Goal: Task Accomplishment & Management: Manage account settings

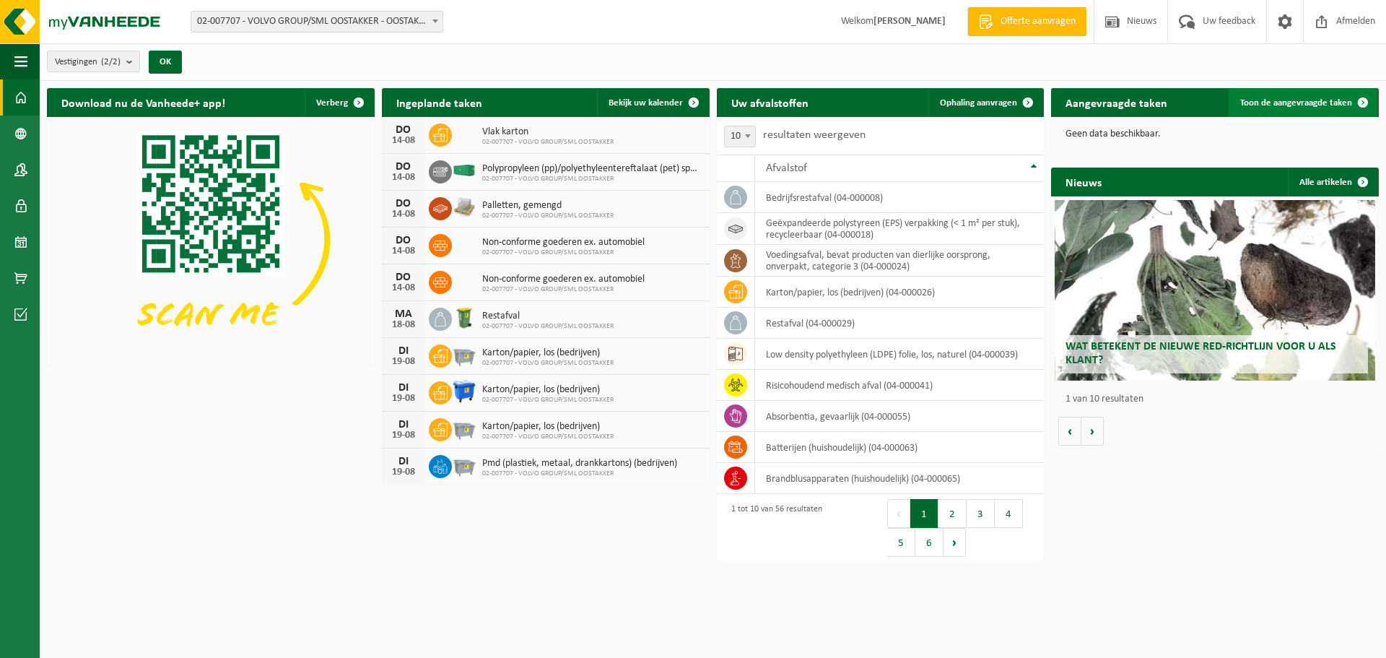
click at [1337, 103] on span "Toon de aangevraagde taken" at bounding box center [1296, 102] width 112 height 9
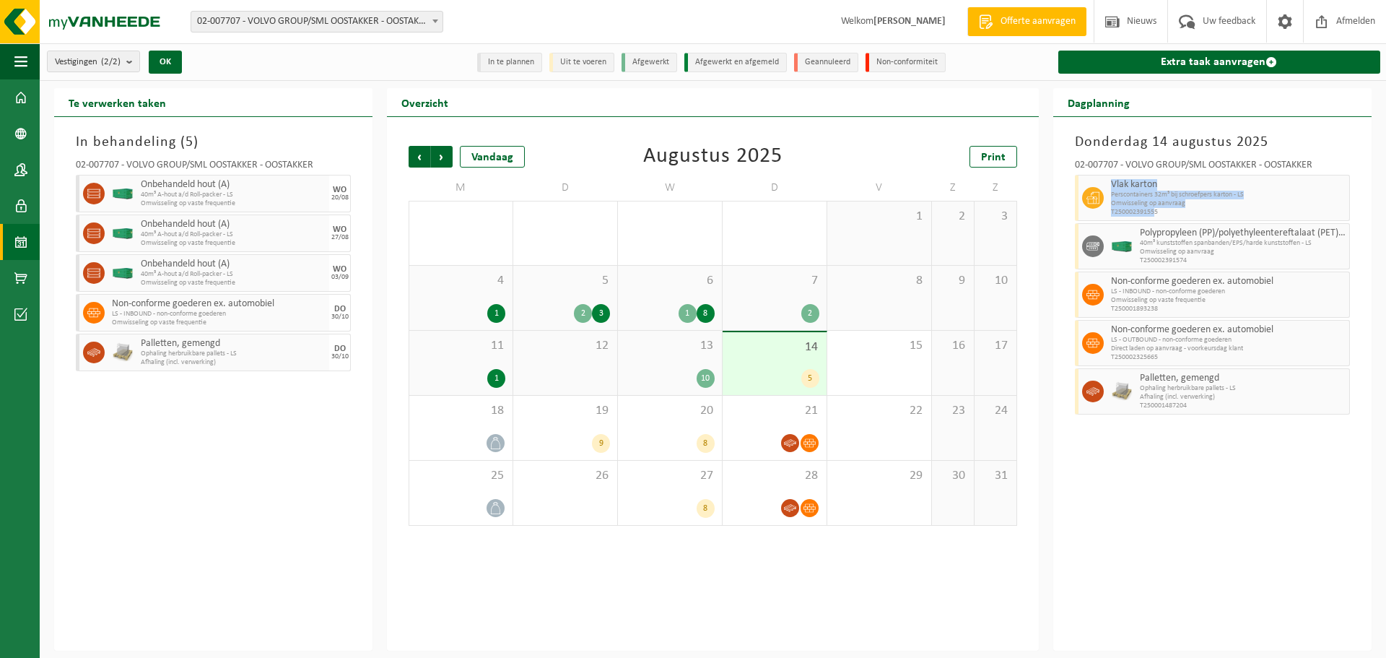
drag, startPoint x: 1110, startPoint y: 179, endPoint x: 1155, endPoint y: 209, distance: 54.1
click at [1155, 209] on div "Vlak karton Perscontainers 32m³ bij schroefpers karton - LS Omwisseling op aanv…" at bounding box center [1228, 198] width 243 height 46
click at [1161, 209] on span "T250002391555" at bounding box center [1228, 212] width 235 height 9
drag, startPoint x: 1117, startPoint y: 183, endPoint x: 1156, endPoint y: 188, distance: 39.4
click at [1156, 188] on div "Vlak karton Perscontainers 32m³ bij schroefpers karton - LS Omwisseling op aanv…" at bounding box center [1212, 198] width 275 height 46
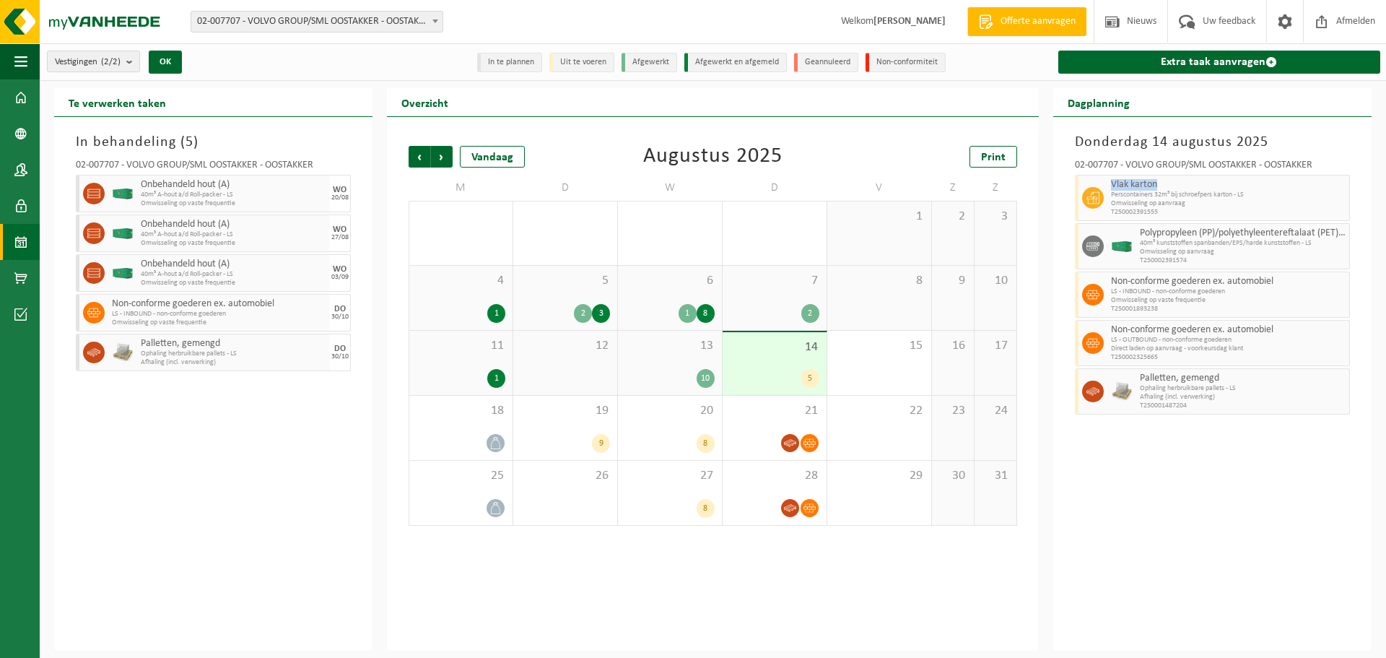
click at [1156, 189] on span "Vlak karton" at bounding box center [1228, 185] width 235 height 12
drag, startPoint x: 1114, startPoint y: 186, endPoint x: 1154, endPoint y: 185, distance: 39.7
click at [1154, 185] on span "Vlak karton" at bounding box center [1228, 185] width 235 height 12
drag, startPoint x: 1170, startPoint y: 213, endPoint x: 1110, endPoint y: 175, distance: 71.1
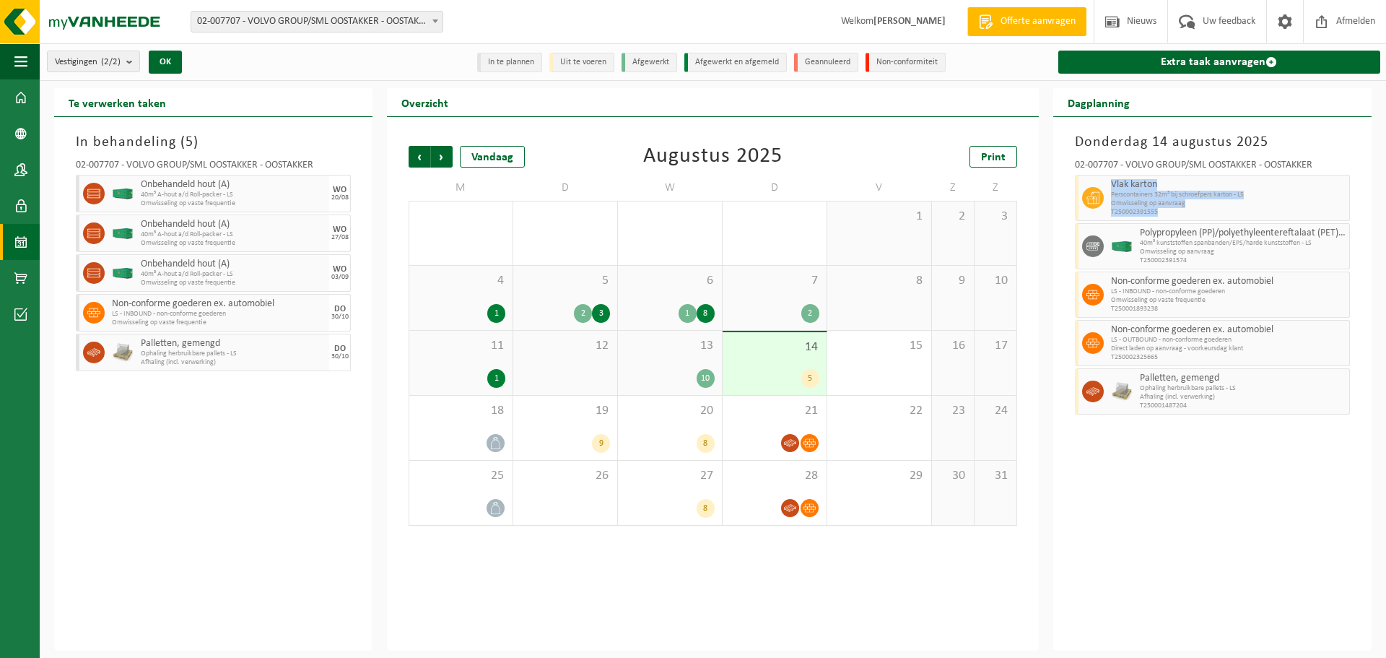
click at [1110, 175] on div "Vlak karton Perscontainers 32m³ bij schroefpers karton - LS Omwisseling op aanv…" at bounding box center [1228, 198] width 243 height 46
click at [1107, 135] on h3 "Donderdag 14 augustus 2025" at bounding box center [1212, 142] width 275 height 22
drag, startPoint x: 1080, startPoint y: 141, endPoint x: 1230, endPoint y: 206, distance: 163.6
click at [1230, 206] on div "Donderdag 14 augustus 2025 02-007707 - VOLVO GROUP/SML OOSTAKKER - OOSTAKKER Vl…" at bounding box center [1212, 384] width 318 height 534
drag, startPoint x: 1199, startPoint y: 214, endPoint x: 1185, endPoint y: 215, distance: 13.8
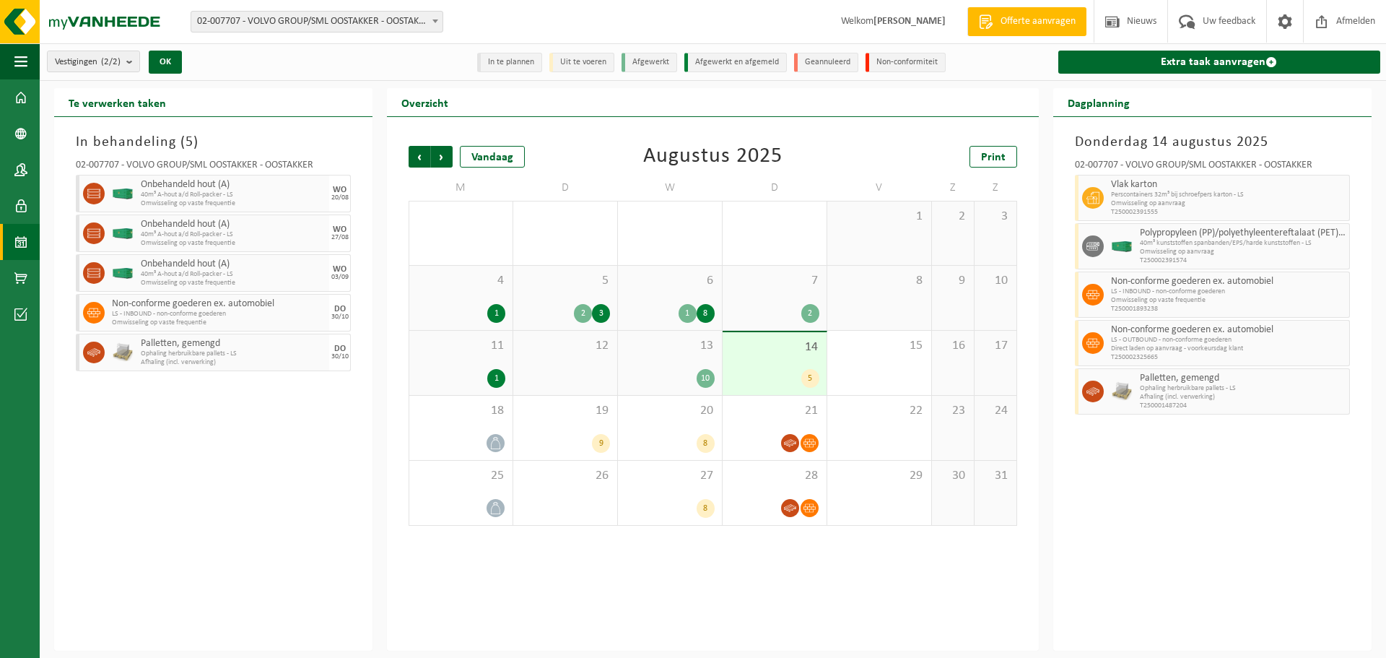
click at [1198, 214] on span "T250002391555" at bounding box center [1228, 212] width 235 height 9
drag, startPoint x: 1180, startPoint y: 215, endPoint x: 1099, endPoint y: 176, distance: 90.4
click at [1099, 176] on div "Vlak karton Perscontainers 32m³ bij schroefpers karton - LS Omwisseling op aanv…" at bounding box center [1212, 198] width 275 height 46
click at [1076, 133] on h3 "Donderdag 14 augustus 2025" at bounding box center [1212, 142] width 275 height 22
click at [427, 19] on span "02-007707 - VOLVO GROUP/SML OOSTAKKER - OOSTAKKER" at bounding box center [316, 22] width 251 height 20
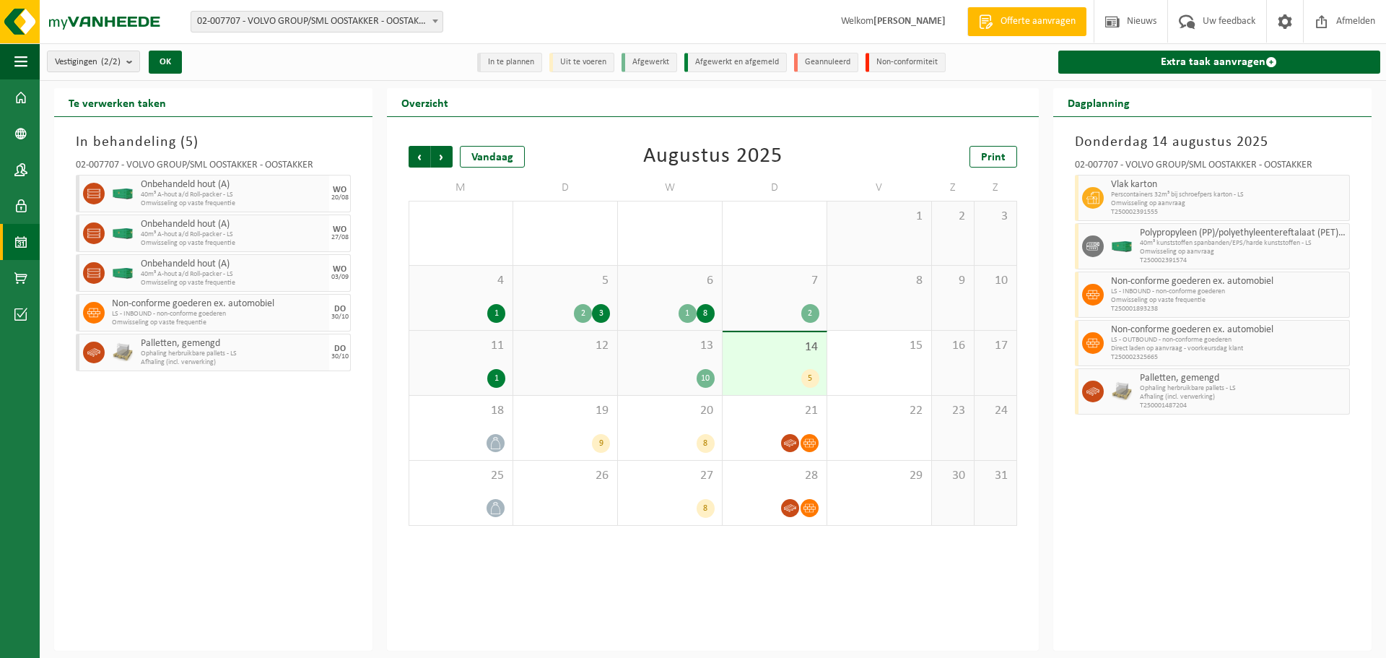
click at [471, 15] on div "Vestiging: 02-007707 - VOLVO GROUP/SML OOSTAKKER - OOSTAKKER 10-937290 - VOLVO …" at bounding box center [693, 22] width 1386 height 44
drag, startPoint x: 1113, startPoint y: 181, endPoint x: 1172, endPoint y: 212, distance: 66.5
click at [1172, 212] on div "Vlak karton Perscontainers 32m³ bij schroefpers karton - LS Omwisseling op aanv…" at bounding box center [1228, 198] width 243 height 46
click at [1172, 212] on span "T250002391555" at bounding box center [1228, 212] width 235 height 9
drag, startPoint x: 1112, startPoint y: 183, endPoint x: 1120, endPoint y: 181, distance: 8.2
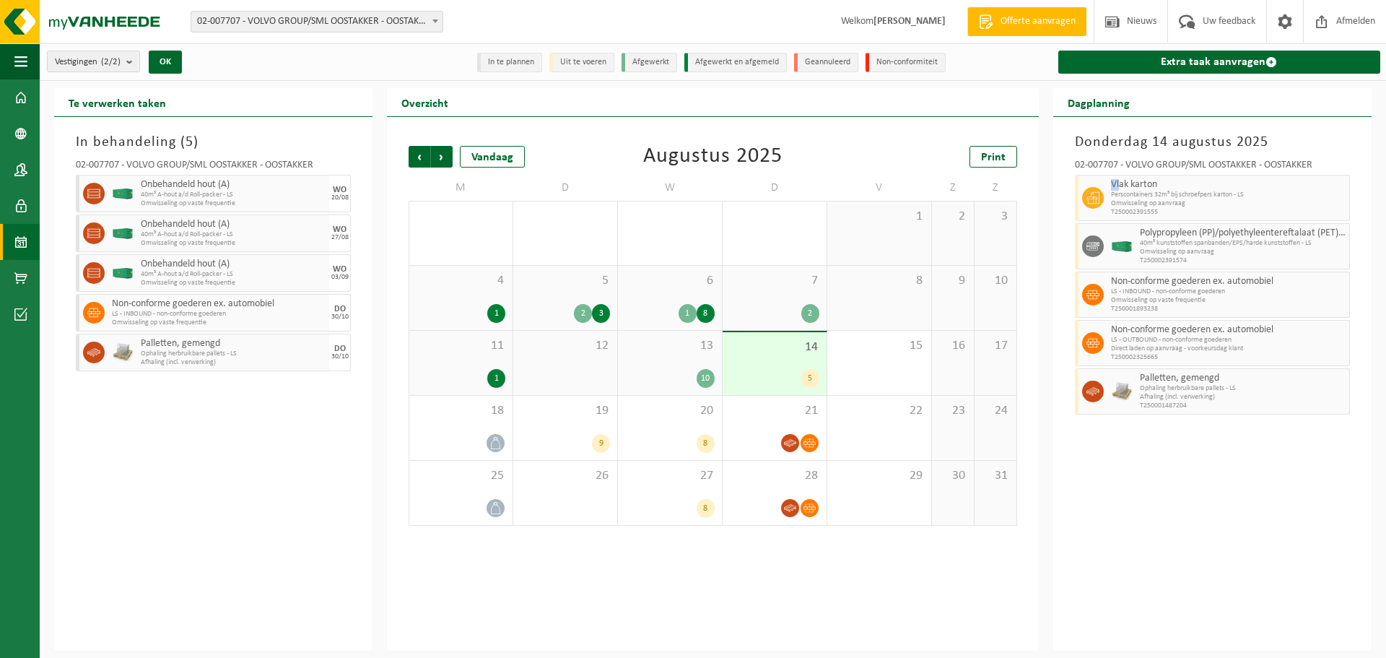
click at [1120, 181] on span "Vlak karton" at bounding box center [1228, 185] width 235 height 12
drag, startPoint x: 1112, startPoint y: 181, endPoint x: 1162, endPoint y: 210, distance: 57.6
click at [1162, 210] on div "Vlak karton Perscontainers 32m³ bij schroefpers karton - LS Omwisseling op aanv…" at bounding box center [1228, 198] width 243 height 46
click at [1162, 210] on span "T250002391555" at bounding box center [1228, 212] width 235 height 9
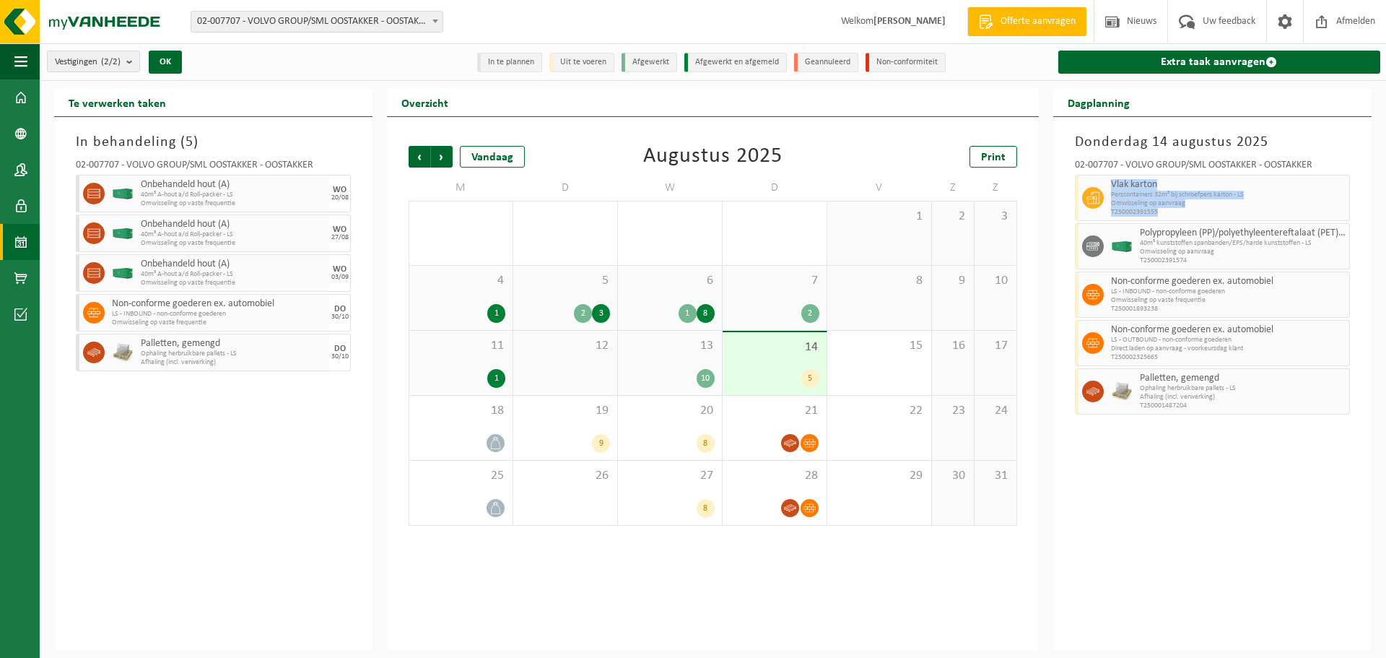
drag, startPoint x: 1164, startPoint y: 211, endPoint x: 1105, endPoint y: 179, distance: 67.2
click at [1105, 179] on div "Vlak karton Perscontainers 32m³ bij schroefpers karton - LS Omwisseling op aanv…" at bounding box center [1212, 198] width 275 height 46
click at [1105, 179] on div at bounding box center [1091, 198] width 32 height 46
click at [1126, 196] on span "Perscontainers 32m³ bij schroefpers karton - LS" at bounding box center [1228, 195] width 235 height 9
click at [438, 21] on span at bounding box center [435, 21] width 14 height 19
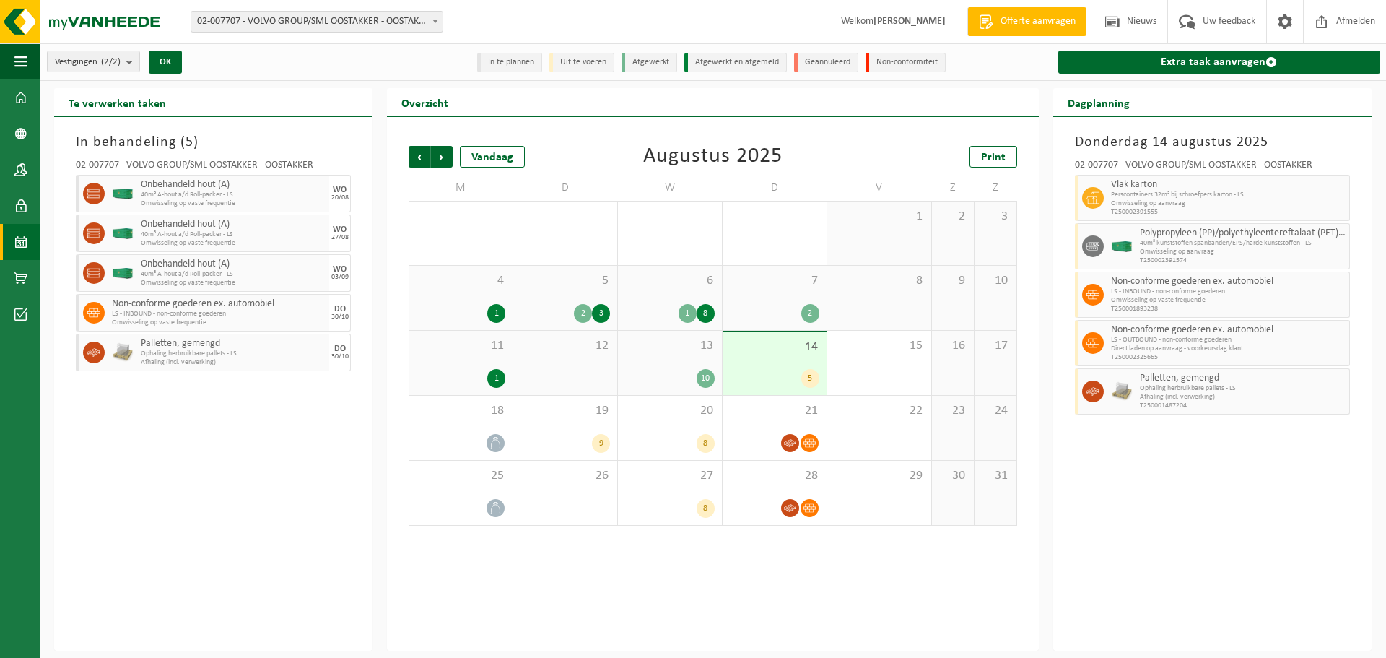
click at [1206, 192] on span "Perscontainers 32m³ bij schroefpers karton - LS" at bounding box center [1228, 195] width 235 height 9
